Goal: Task Accomplishment & Management: Complete application form

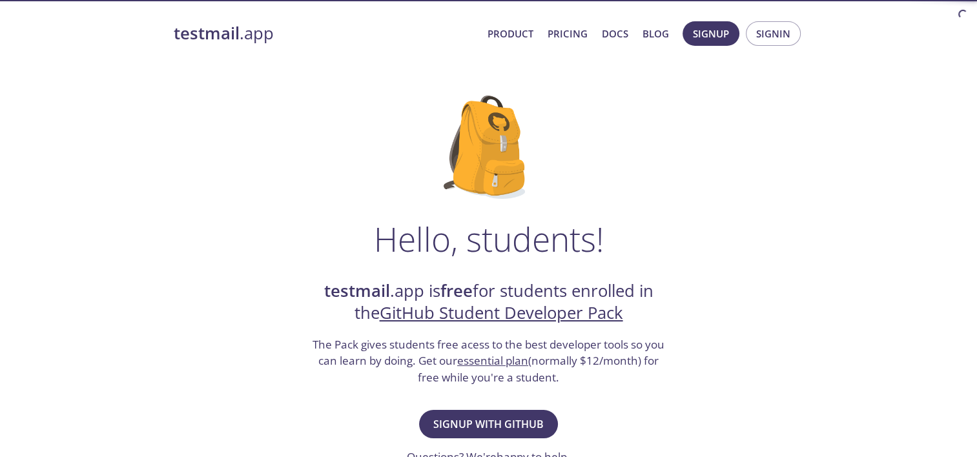
scroll to position [127, 0]
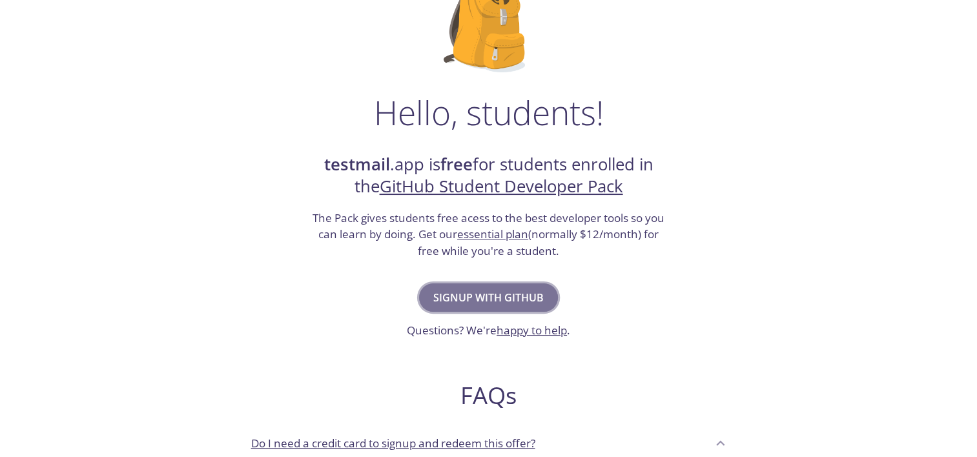
click at [539, 298] on span "Signup with GitHub" at bounding box center [488, 298] width 110 height 18
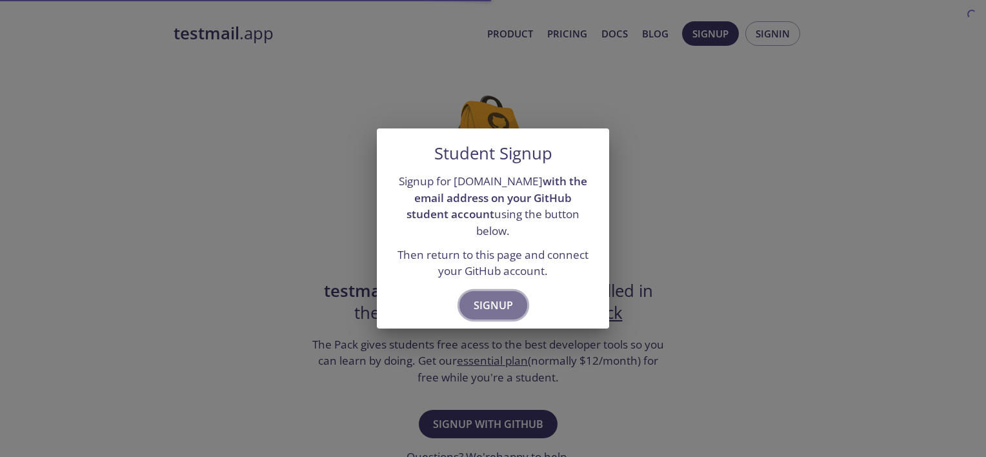
click at [493, 296] on span "Signup" at bounding box center [493, 305] width 39 height 18
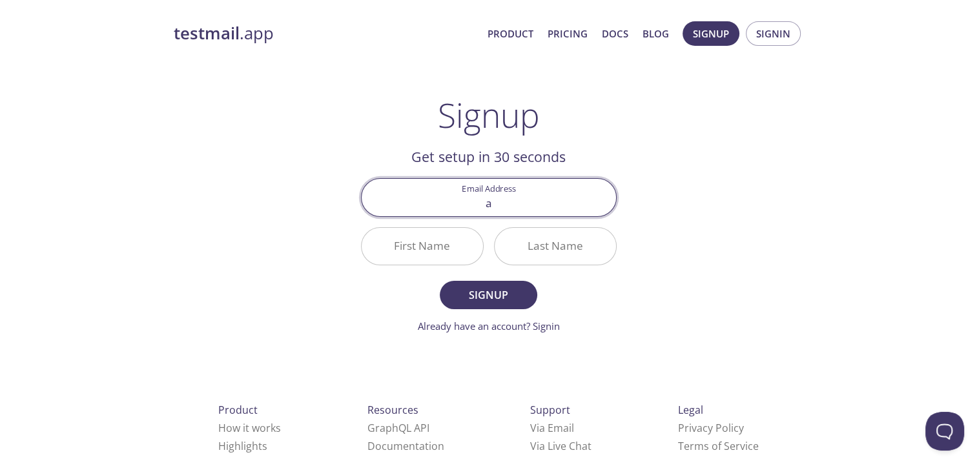
type input "[EMAIL_ADDRESS][DOMAIN_NAME]"
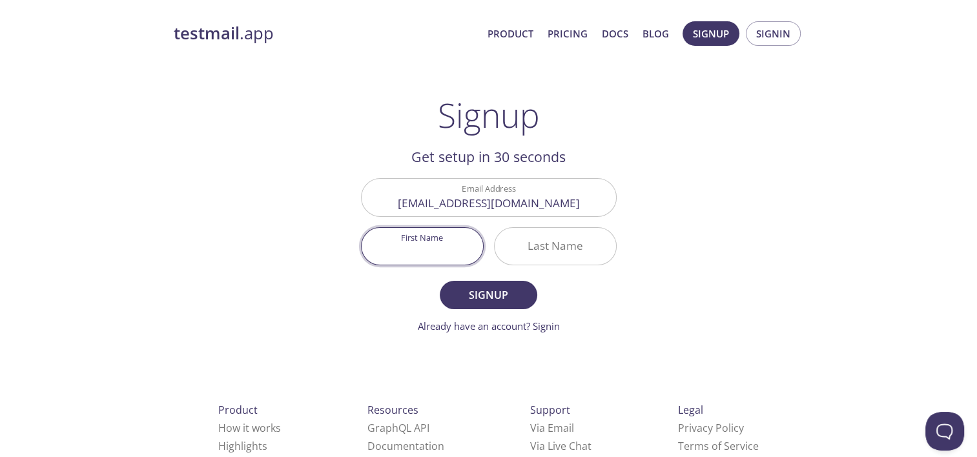
click at [397, 238] on input "First Name" at bounding box center [421, 246] width 121 height 37
type input "Abhishek"
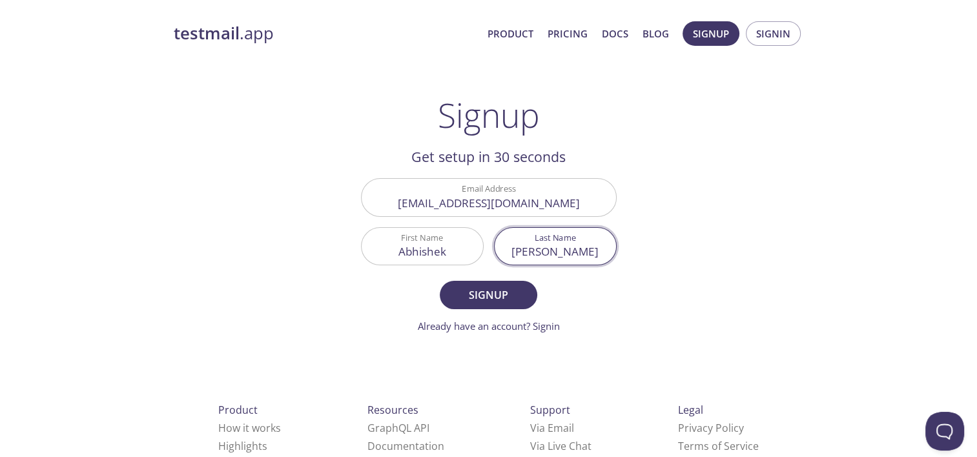
type input "[PERSON_NAME]"
click at [440, 281] on button "Signup" at bounding box center [488, 295] width 97 height 28
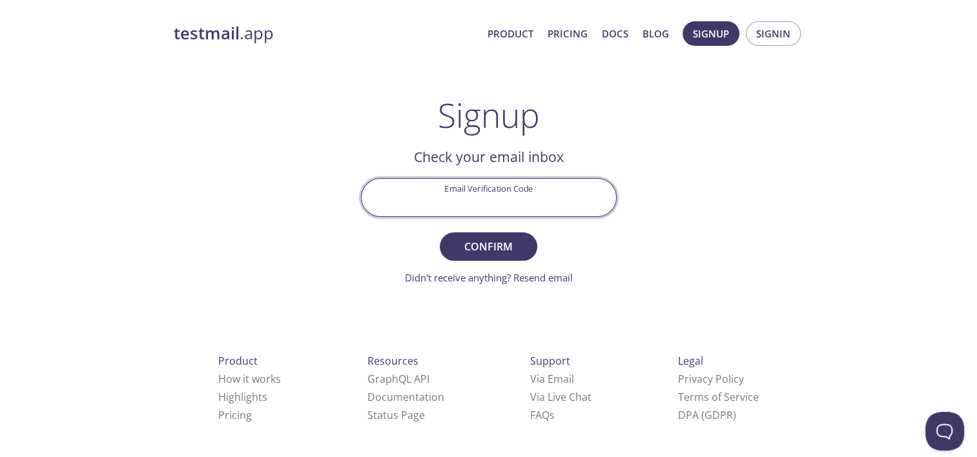
click at [522, 215] on input "Email Verification Code" at bounding box center [488, 197] width 254 height 37
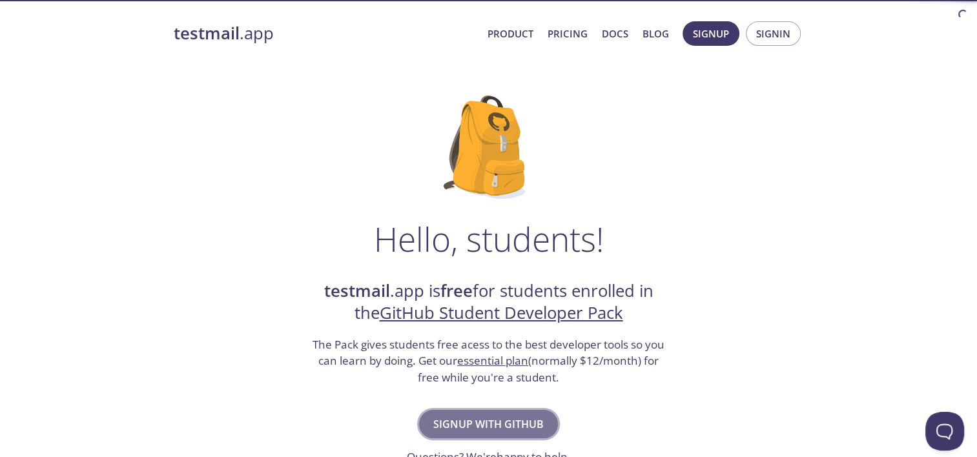
click at [502, 413] on button "Signup with GitHub" at bounding box center [488, 424] width 139 height 28
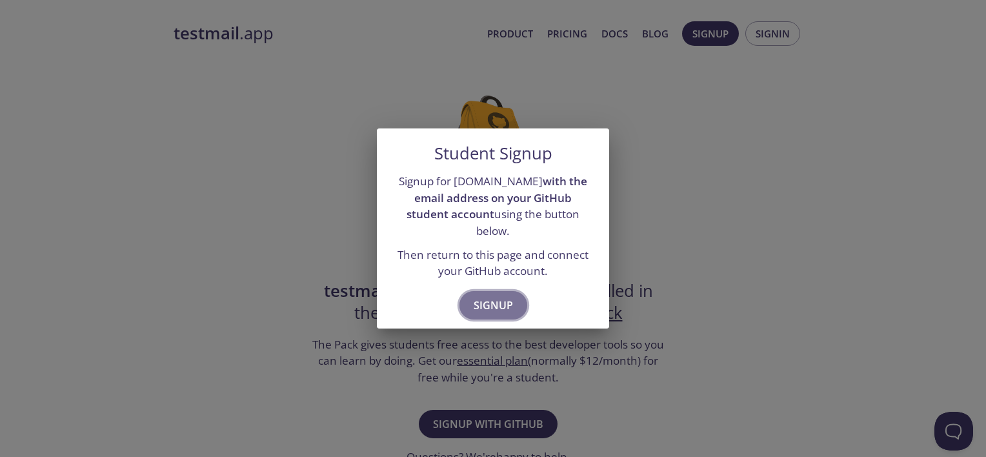
click at [500, 301] on span "Signup" at bounding box center [493, 305] width 39 height 18
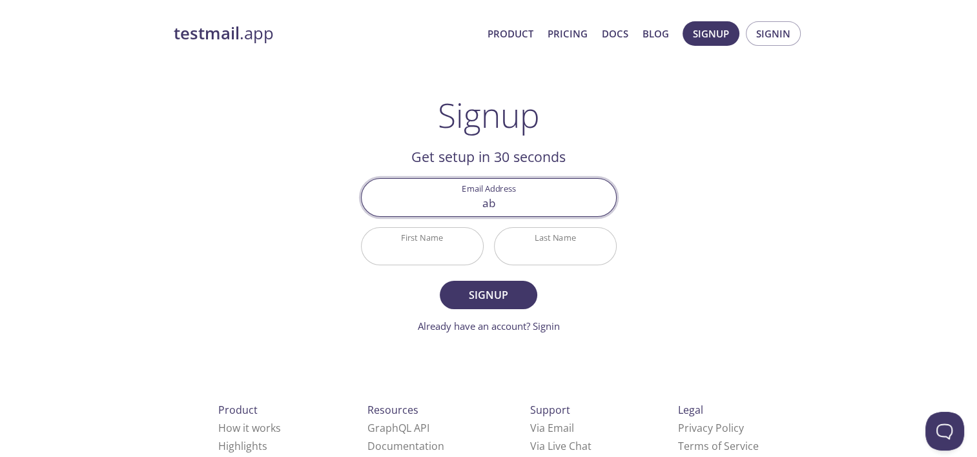
type input "[EMAIL_ADDRESS][DOMAIN_NAME]"
type input "Abhishek"
type input "[PERSON_NAME]"
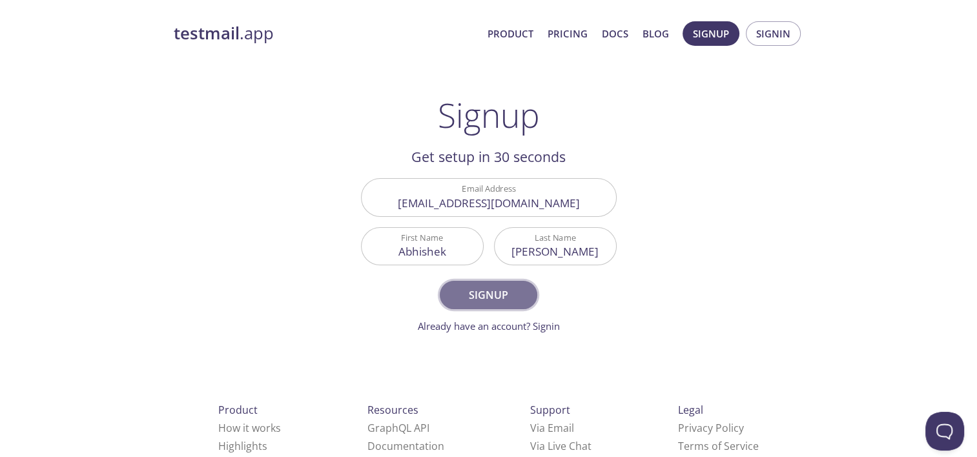
click at [487, 284] on button "Signup" at bounding box center [488, 295] width 97 height 28
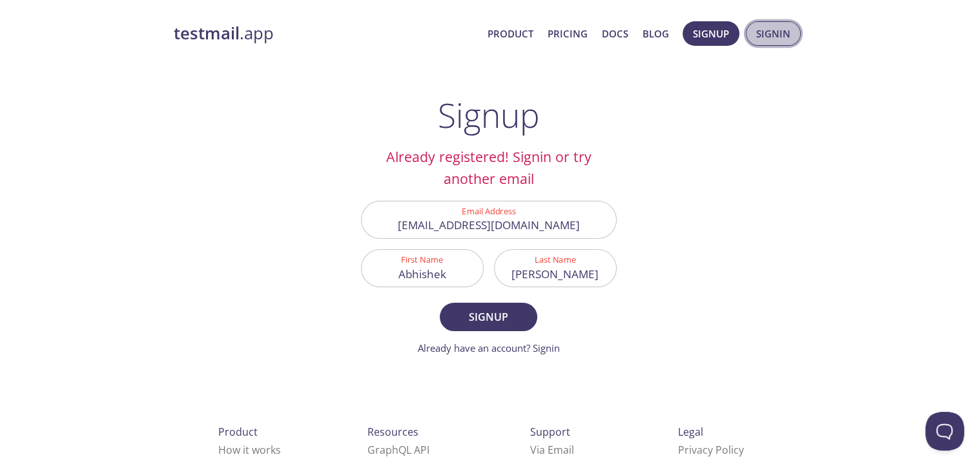
click at [779, 34] on span "Signin" at bounding box center [773, 33] width 34 height 17
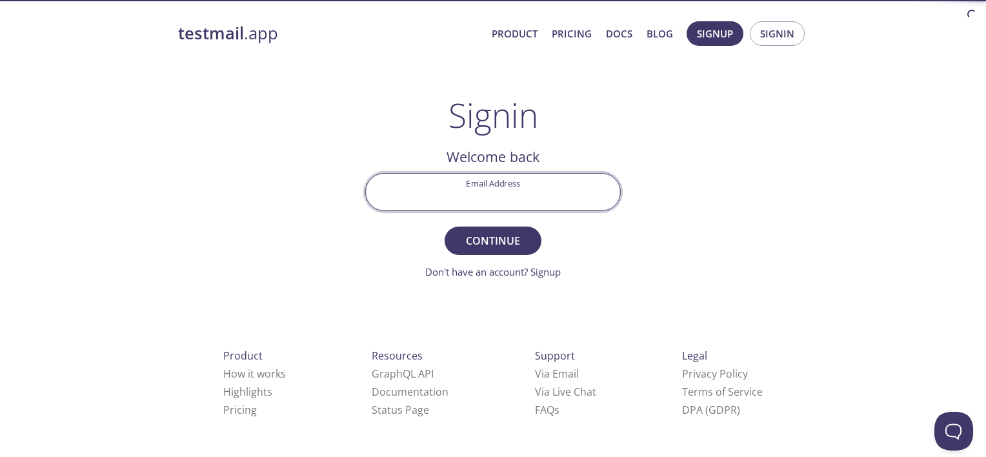
click at [532, 191] on input "Email Address" at bounding box center [493, 192] width 254 height 37
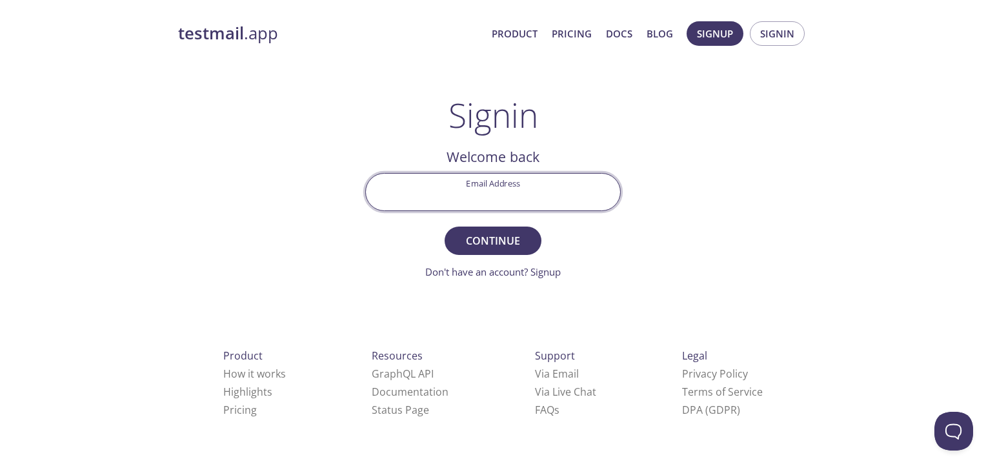
type input "[EMAIL_ADDRESS][DOMAIN_NAME]"
click at [445, 227] on button "Continue" at bounding box center [493, 241] width 97 height 28
click at [532, 191] on input "Signin Security Code" at bounding box center [493, 192] width 254 height 37
paste input "3VUE8N1"
type input "3VUE8N1"
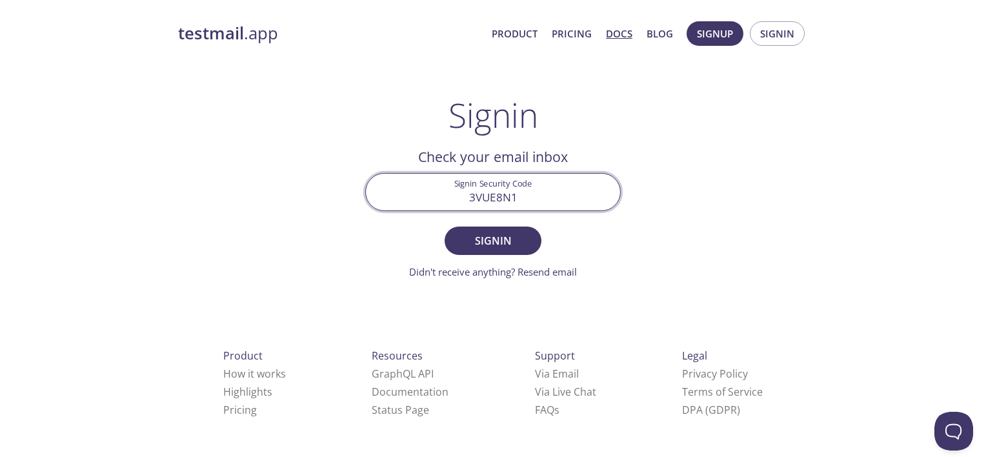
click at [445, 227] on button "Signin" at bounding box center [493, 241] width 97 height 28
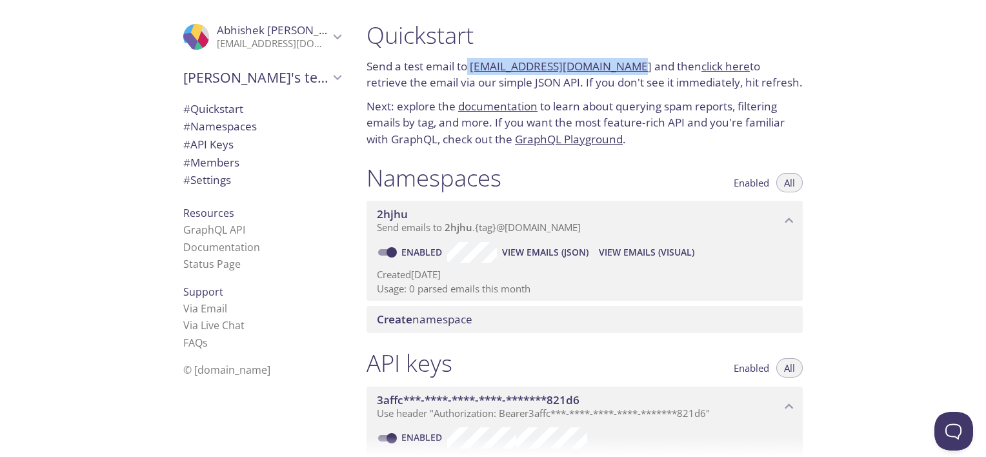
drag, startPoint x: 469, startPoint y: 67, endPoint x: 613, endPoint y: 50, distance: 145.6
click at [613, 50] on div "Quickstart Send a test email to [EMAIL_ADDRESS][DOMAIN_NAME] and then click her…" at bounding box center [584, 84] width 457 height 143
click at [861, 125] on div "Quickstart Send a test email to [EMAIL_ADDRESS][DOMAIN_NAME] and then click her…" at bounding box center [671, 228] width 630 height 457
click at [566, 69] on link "2hjhu.test@inbox.testmail.app" at bounding box center [561, 66] width 182 height 15
click at [198, 370] on span "© [DOMAIN_NAME]" at bounding box center [226, 370] width 87 height 14
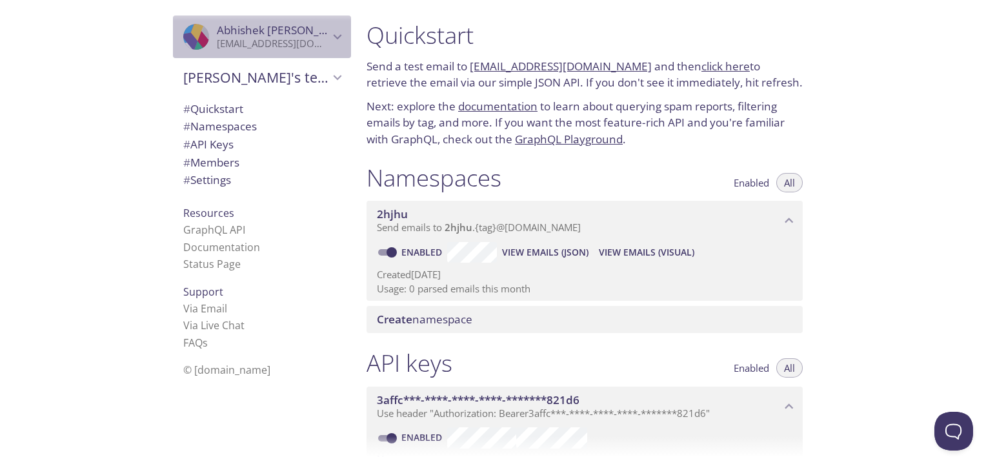
click at [206, 39] on div ".cls-1 { fill: #6d5ca8; } .cls-2 { fill: #3fc191; } .cls-3 { fill: #3b4752; } .…" at bounding box center [200, 37] width 34 height 26
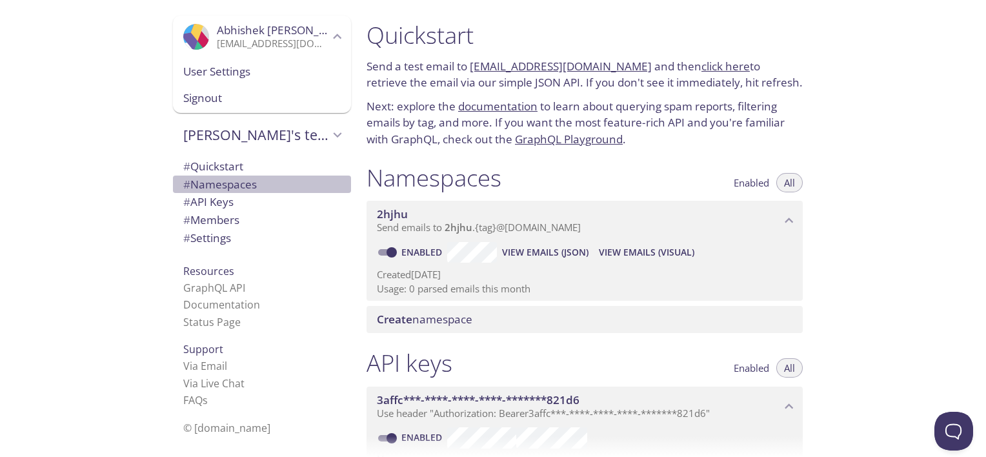
click at [255, 178] on span "# Namespaces" at bounding box center [261, 184] width 157 height 17
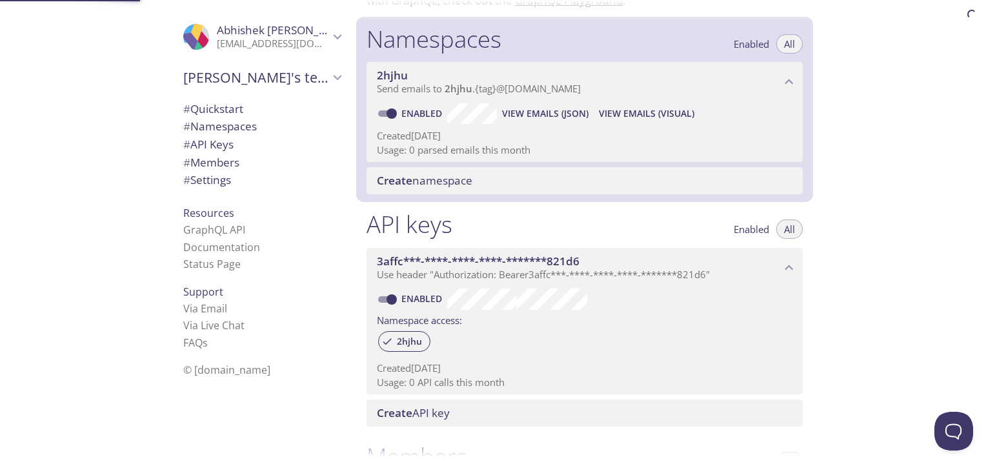
scroll to position [163, 0]
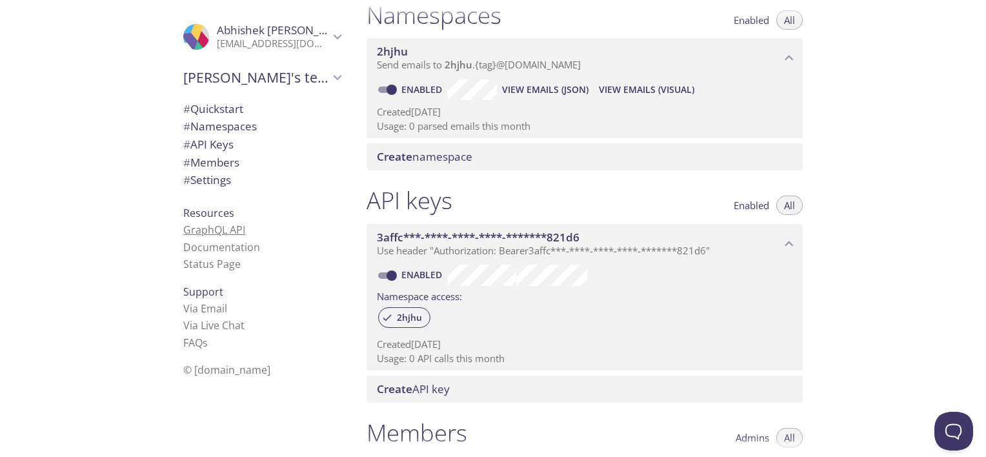
click at [230, 235] on link "GraphQL API" at bounding box center [214, 230] width 62 height 14
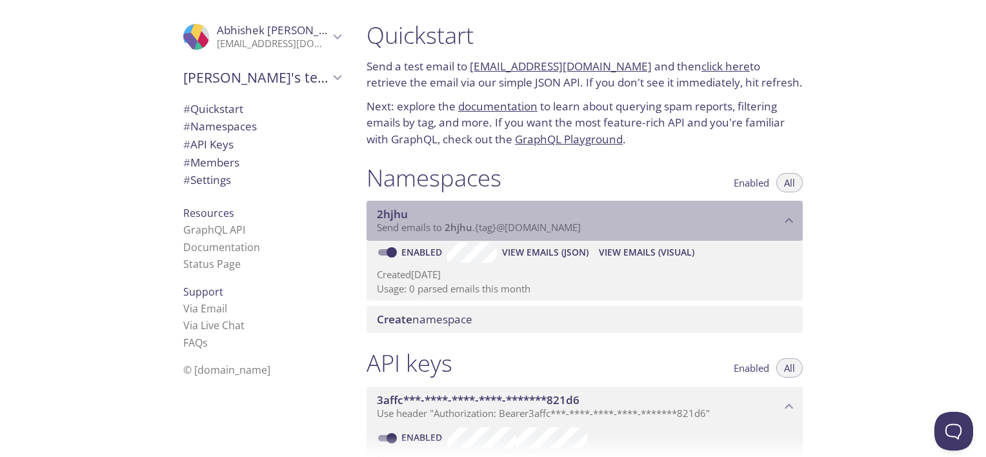
click at [718, 212] on span "2hjhu" at bounding box center [579, 214] width 404 height 14
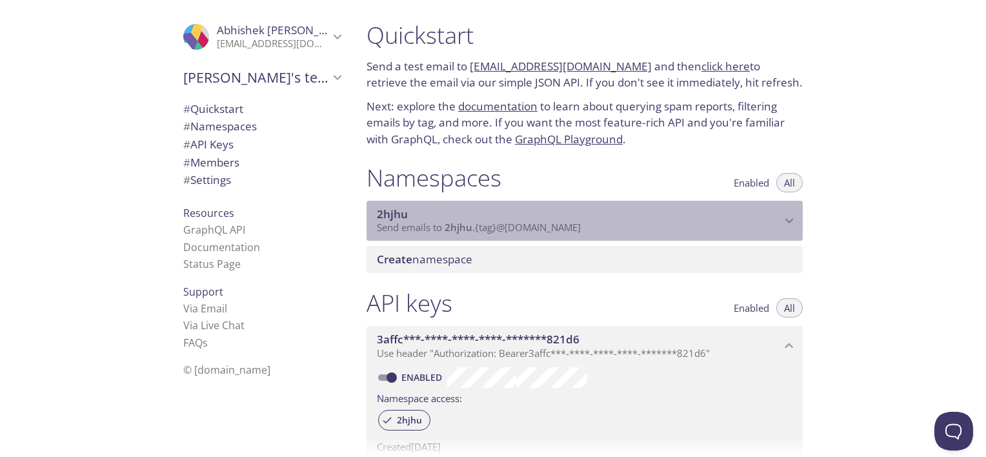
click at [718, 212] on span "2hjhu" at bounding box center [579, 214] width 404 height 14
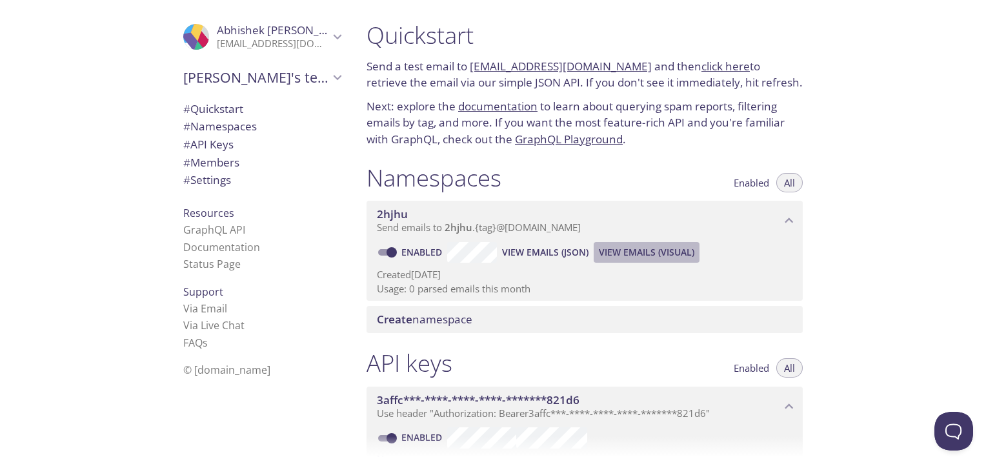
click at [645, 253] on span "View Emails (Visual)" at bounding box center [647, 252] width 96 height 15
